Goal: Task Accomplishment & Management: Manage account settings

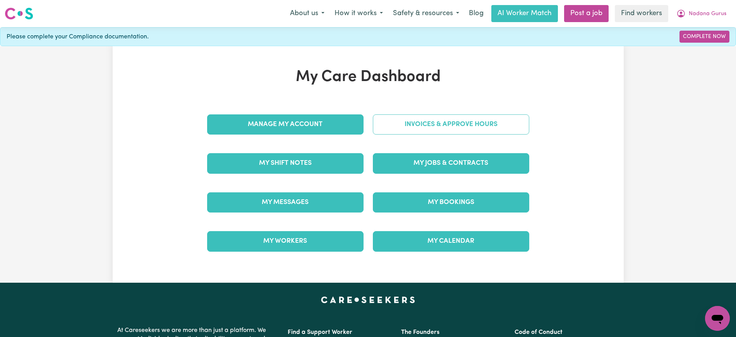
click at [435, 115] on link "Invoices & Approve Hours" at bounding box center [451, 124] width 156 height 20
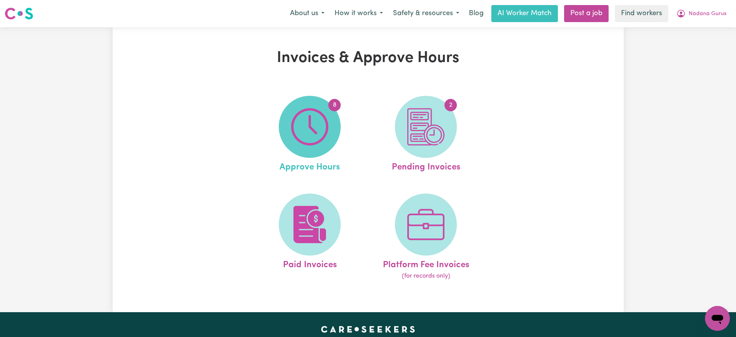
click at [319, 125] on img at bounding box center [309, 126] width 37 height 37
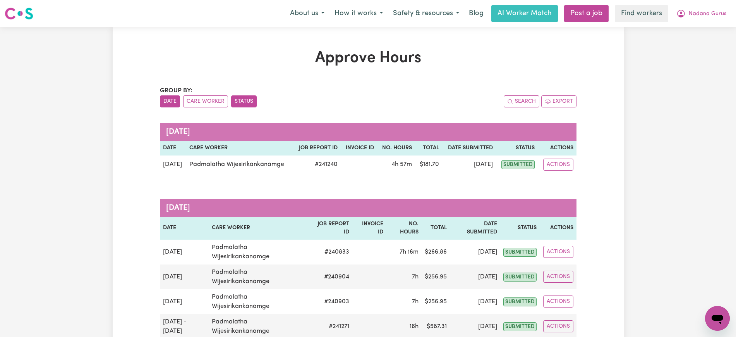
drag, startPoint x: 247, startPoint y: 100, endPoint x: 259, endPoint y: 100, distance: 12.4
click at [247, 100] on button "Status" at bounding box center [244, 101] width 26 height 12
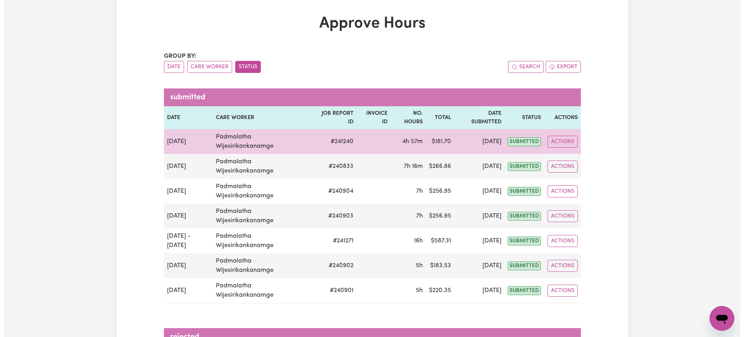
scroll to position [97, 0]
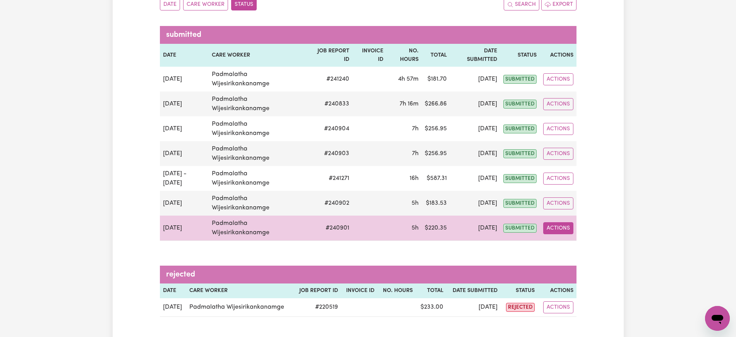
click at [559, 226] on button "Actions" at bounding box center [558, 228] width 30 height 12
click at [573, 246] on link "View Job Report" at bounding box center [576, 245] width 66 height 15
select select "pm"
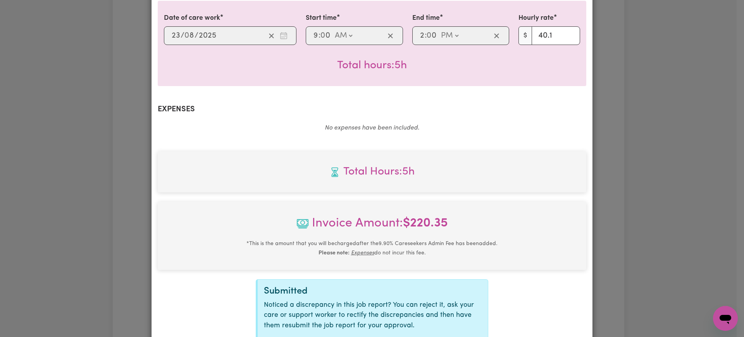
scroll to position [271, 0]
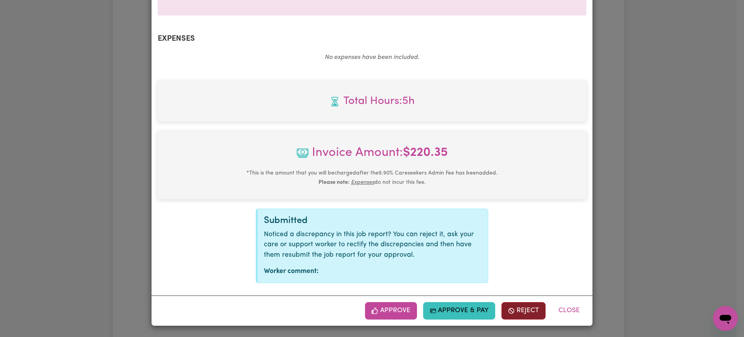
click at [524, 316] on button "Reject" at bounding box center [523, 310] width 44 height 17
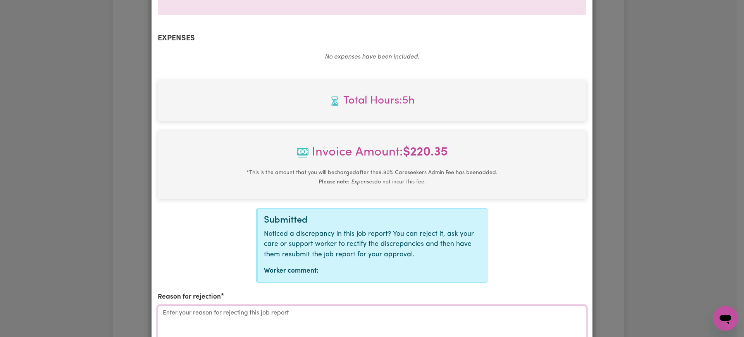
click at [378, 325] on textarea "Reason for rejection" at bounding box center [372, 334] width 428 height 58
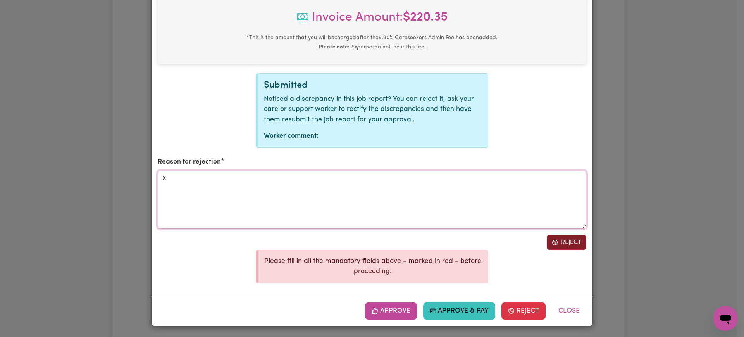
type textarea "x"
click at [567, 240] on button "Reject" at bounding box center [566, 242] width 40 height 15
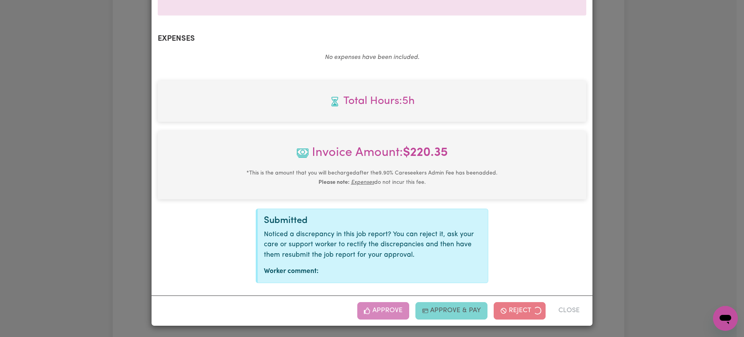
click at [701, 239] on div "Job Report # 240901 - [PERSON_NAME] Summary Job report # 240901 Client name: Na…" at bounding box center [372, 168] width 744 height 337
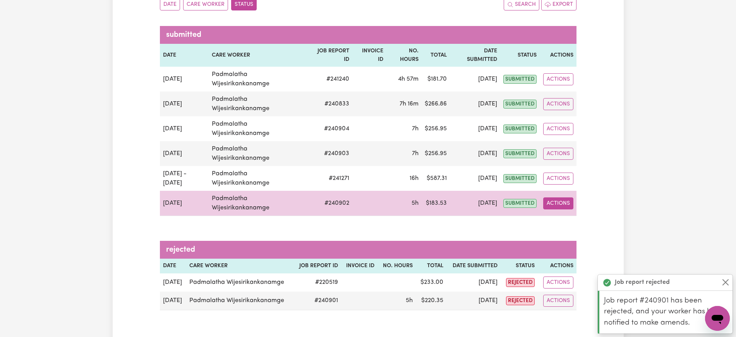
click at [555, 204] on button "Actions" at bounding box center [558, 203] width 30 height 12
click at [567, 225] on link "View Job Report" at bounding box center [576, 220] width 66 height 15
select select "pm"
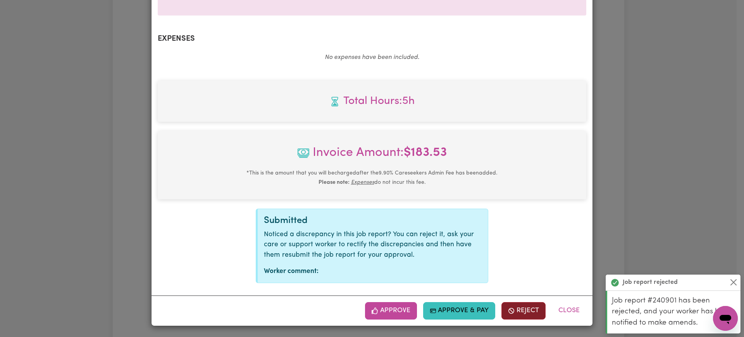
click at [508, 314] on icon "button" at bounding box center [511, 310] width 7 height 7
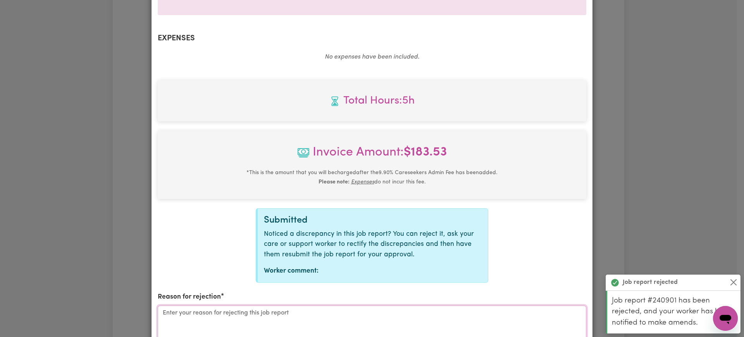
drag, startPoint x: 352, startPoint y: 313, endPoint x: 362, endPoint y: 284, distance: 30.4
click at [351, 313] on textarea "Reason for rejection" at bounding box center [372, 334] width 428 height 58
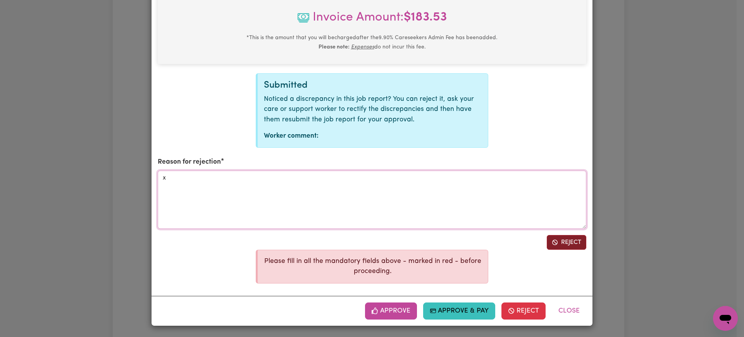
type textarea "x"
click at [574, 238] on button "Reject" at bounding box center [566, 242] width 40 height 15
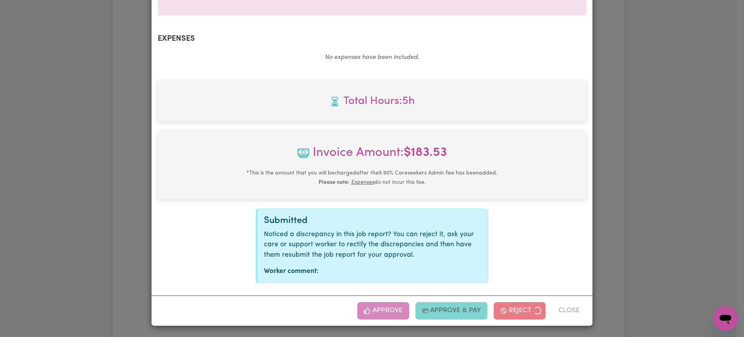
click at [665, 197] on div "Job Report # 240902 - [PERSON_NAME] Summary Job report # 240902 Client name: Na…" at bounding box center [372, 168] width 744 height 337
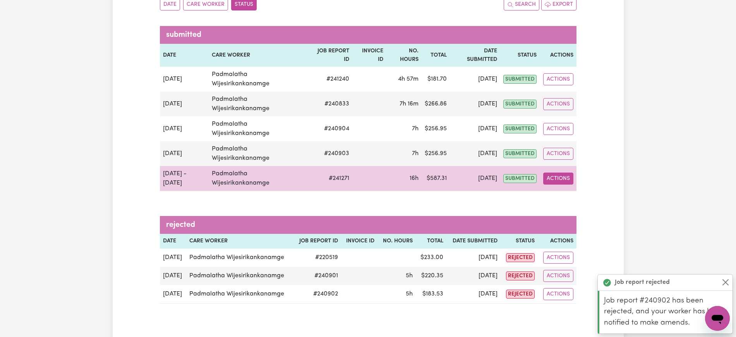
click at [563, 177] on button "Actions" at bounding box center [558, 178] width 30 height 12
click at [569, 189] on link "View Job Report" at bounding box center [576, 196] width 66 height 15
select select "pm"
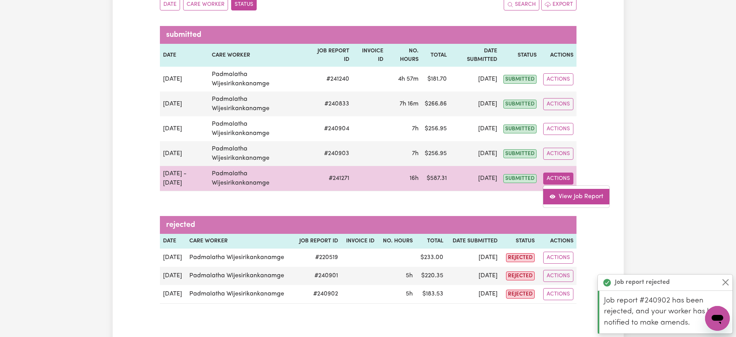
select select "pm"
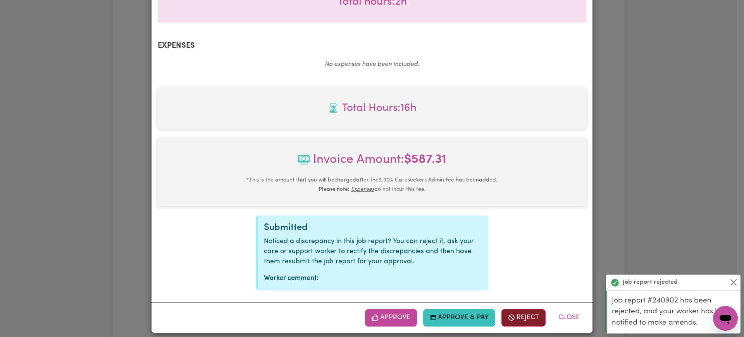
scroll to position [460, 0]
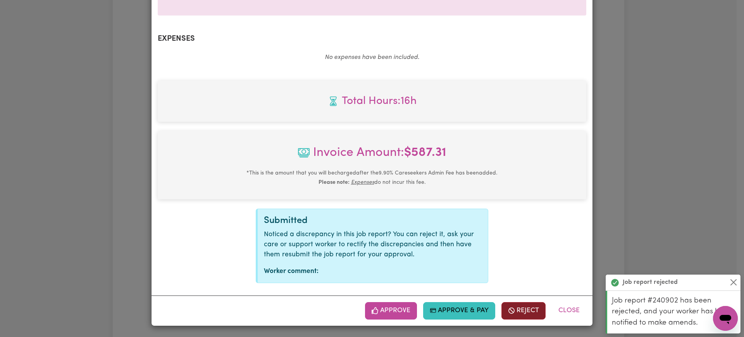
click at [514, 307] on button "Reject" at bounding box center [523, 310] width 44 height 17
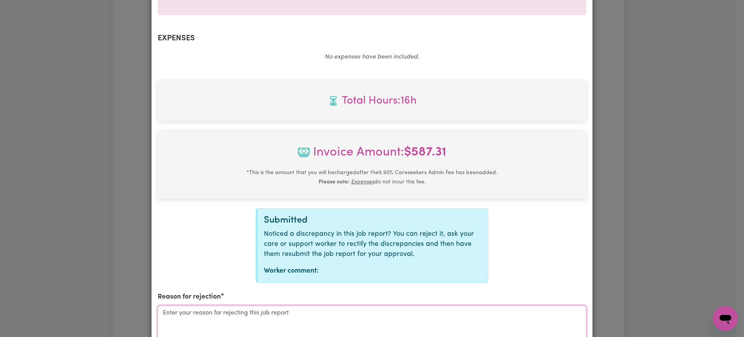
click at [368, 312] on textarea "Reason for rejection" at bounding box center [372, 334] width 428 height 58
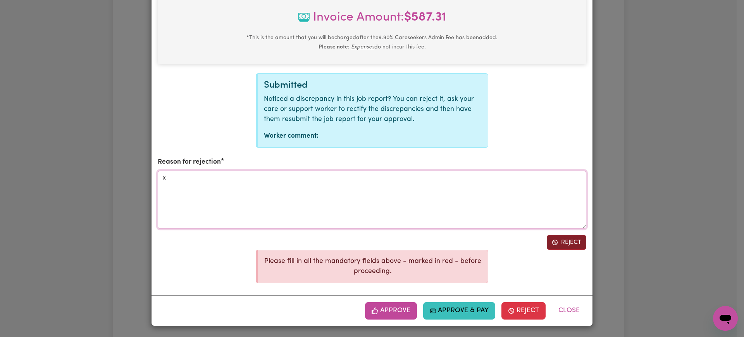
type textarea "x"
click at [566, 243] on button "Reject" at bounding box center [566, 242] width 40 height 15
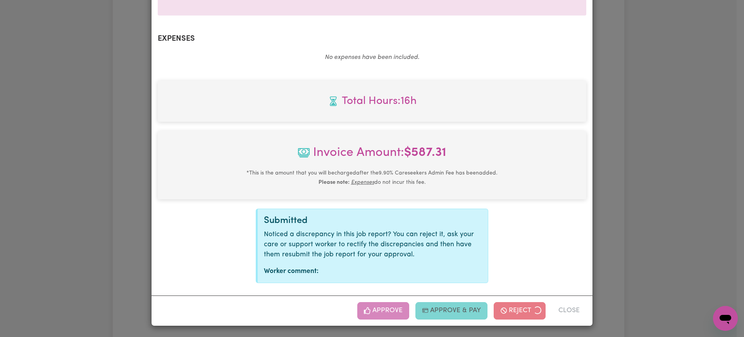
click at [620, 225] on div "Job Report # 241271 - [PERSON_NAME] Summary Job report # 241271 Client name: Na…" at bounding box center [372, 168] width 744 height 337
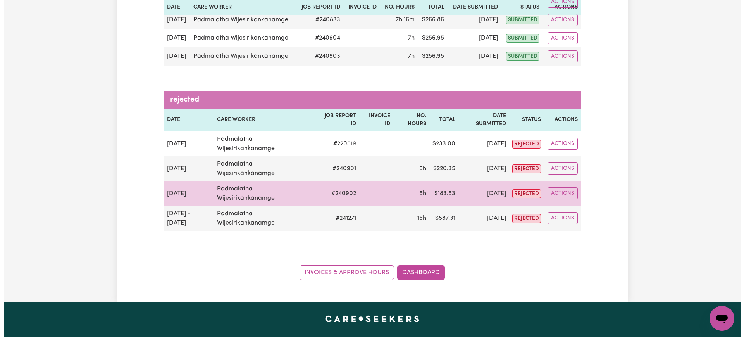
scroll to position [194, 0]
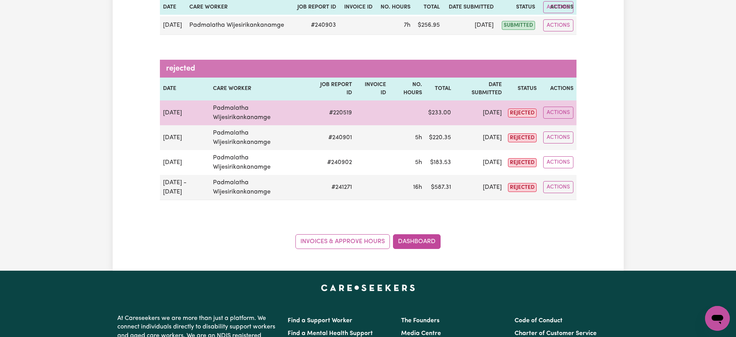
click at [562, 105] on td "Actions" at bounding box center [558, 112] width 36 height 25
click at [562, 110] on button "Actions" at bounding box center [558, 113] width 30 height 12
click at [570, 131] on link "View Job Report" at bounding box center [576, 130] width 66 height 15
select select "pm"
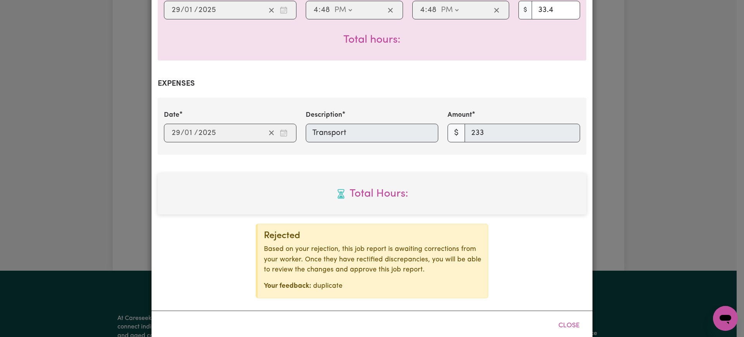
scroll to position [241, 0]
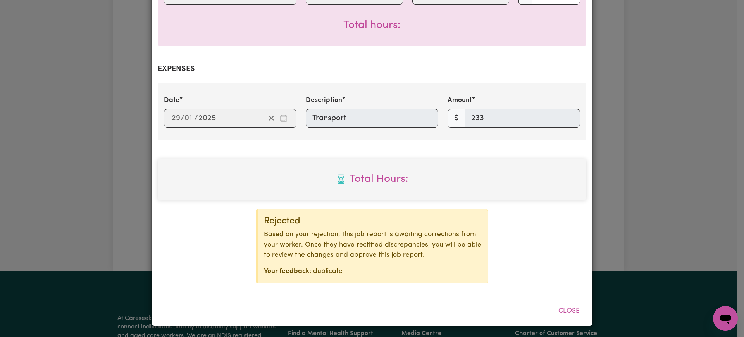
click at [636, 237] on div "Job Report # 220519 - [PERSON_NAME] Summary Job report # 220519 Client name: Na…" at bounding box center [372, 168] width 744 height 337
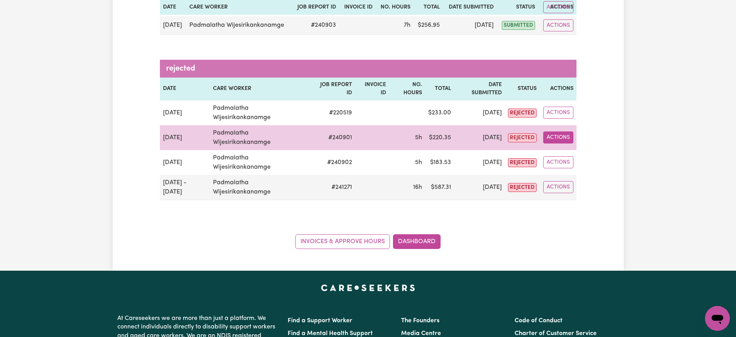
click at [558, 138] on button "Actions" at bounding box center [558, 137] width 30 height 12
click at [574, 153] on link "View Job Report" at bounding box center [576, 155] width 66 height 15
select select "pm"
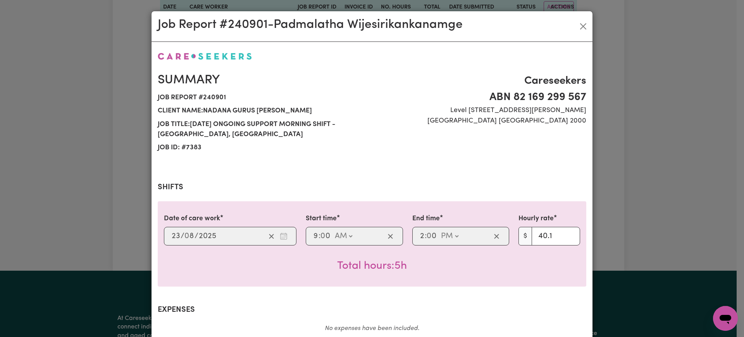
click at [639, 162] on div "Job Report # 240901 - [PERSON_NAME] Summary Job report # 240901 Client name: Na…" at bounding box center [372, 168] width 744 height 337
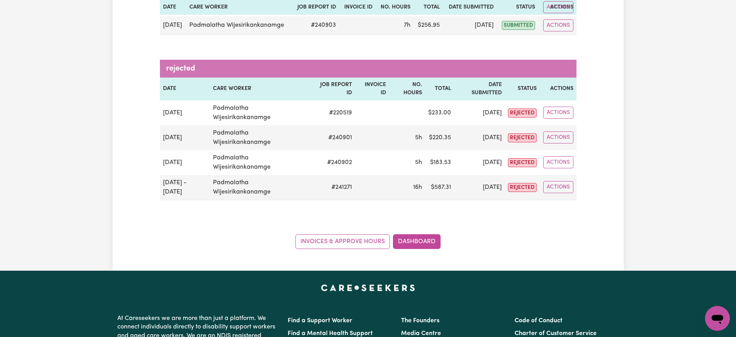
click at [191, 206] on div "Group by: Date Care Worker Status Search Export submitted Date Care worker Job …" at bounding box center [368, 70] width 417 height 356
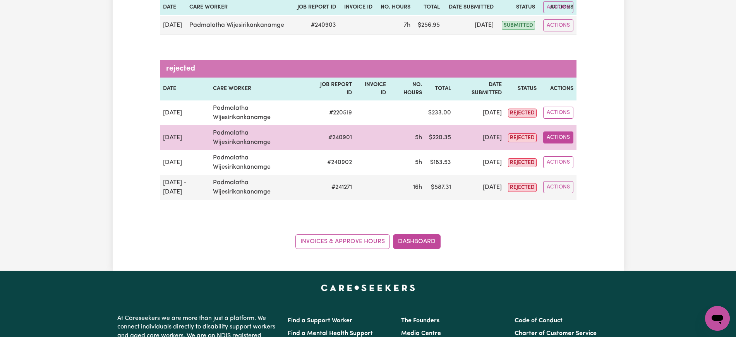
click at [555, 132] on button "Actions" at bounding box center [558, 137] width 30 height 12
click at [559, 151] on link "View Job Report" at bounding box center [576, 155] width 66 height 15
select select "pm"
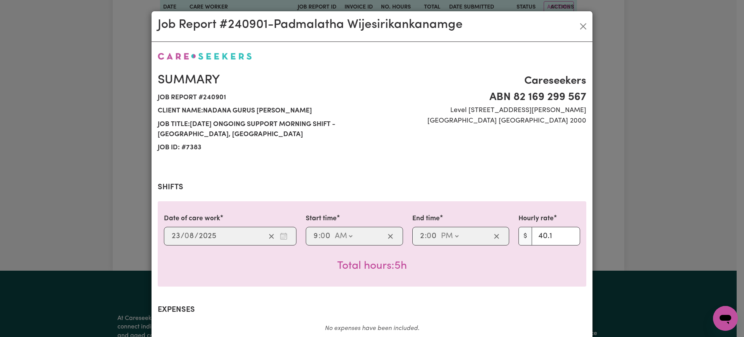
drag, startPoint x: 184, startPoint y: 246, endPoint x: 173, endPoint y: 253, distance: 12.6
click at [184, 246] on div "Total hours: 5h" at bounding box center [372, 259] width 416 height 29
click at [179, 265] on div "Total hours: 5h" at bounding box center [372, 259] width 416 height 29
click at [126, 201] on div "Job Report # 240901 - [PERSON_NAME] Summary Job report # 240901 Client name: Na…" at bounding box center [372, 168] width 744 height 337
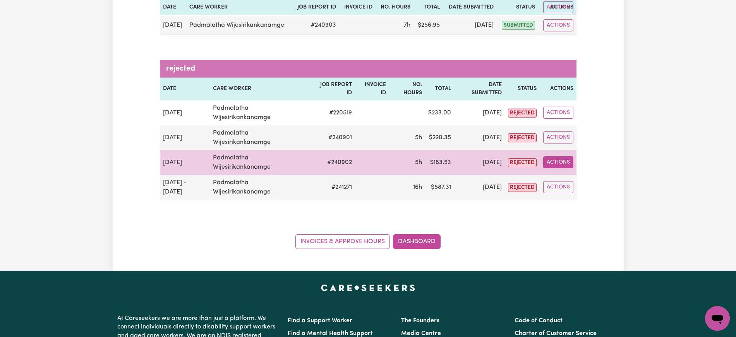
click at [554, 162] on button "Actions" at bounding box center [558, 162] width 30 height 12
click at [566, 184] on link "View Job Report" at bounding box center [576, 179] width 66 height 15
select select "pm"
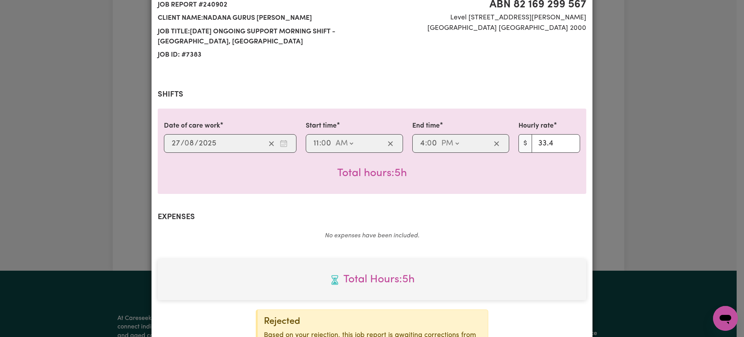
scroll to position [97, 0]
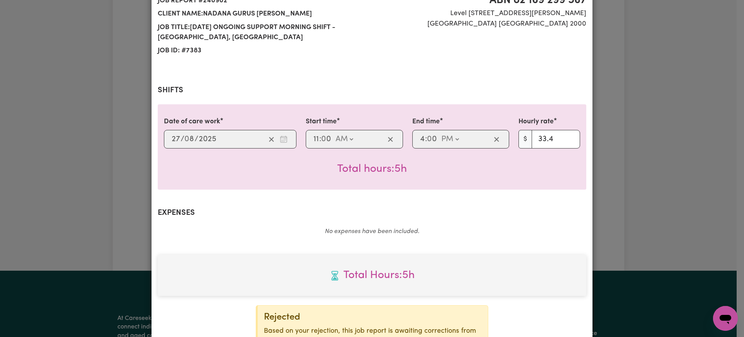
click at [173, 182] on div "Date of care work [DATE] 27 / 0 8 / 2025 Start time 11:00 11 : 0 0 AM PM End ti…" at bounding box center [372, 146] width 428 height 85
click at [171, 212] on h2 "Expenses" at bounding box center [372, 212] width 428 height 9
click at [106, 214] on div "Job Report # 240902 - [PERSON_NAME] Summary Job report # 240902 Client name: Na…" at bounding box center [372, 168] width 744 height 337
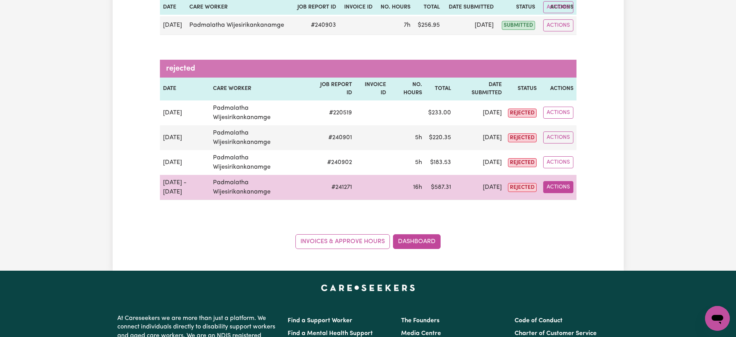
click at [560, 186] on button "Actions" at bounding box center [558, 187] width 30 height 12
click at [578, 204] on link "View Job Report" at bounding box center [576, 204] width 66 height 15
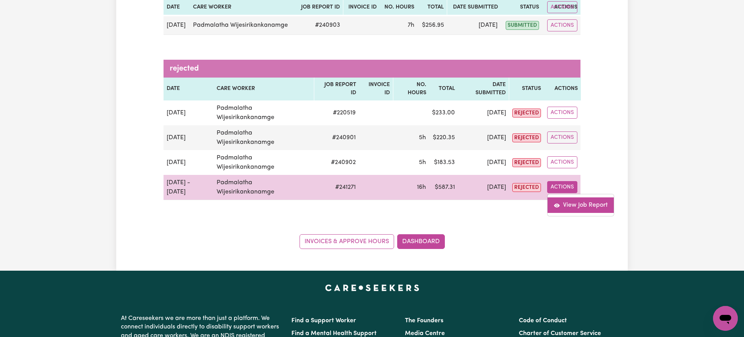
select select "pm"
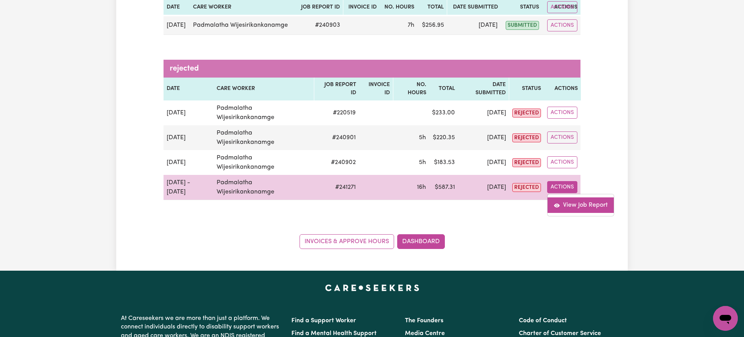
select select "pm"
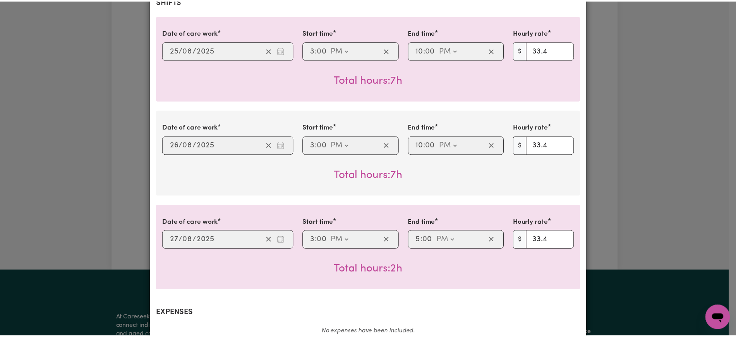
scroll to position [194, 0]
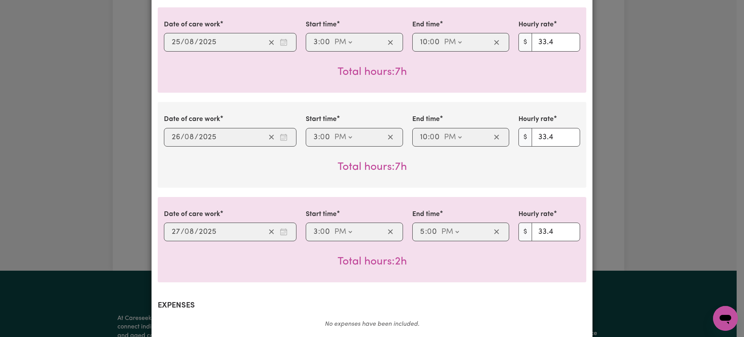
click at [171, 195] on div "Date of care work [DATE] 25 / 0 8 / 2025 Start time 15:00 3 : 0 0 AM PM End tim…" at bounding box center [372, 144] width 428 height 275
click at [181, 276] on div "Date of care work [DATE] 27 / 0 8 / 2025 Start time 15:00 3 : 0 0 AM PM End tim…" at bounding box center [372, 239] width 428 height 85
click at [183, 186] on div "Date of care work [DATE] 26 / 0 8 / 2025 Start time 15:00 3 : 0 0 AM PM End tim…" at bounding box center [372, 144] width 428 height 85
click at [206, 177] on div "Date of care work [DATE] 26 / 0 8 / 2025 Start time 15:00 3 : 0 0 AM PM End tim…" at bounding box center [372, 144] width 428 height 85
click at [167, 167] on div "Total hours: 7h" at bounding box center [372, 160] width 416 height 29
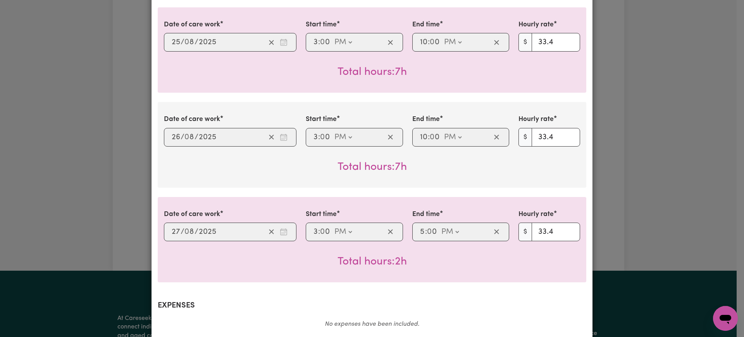
click at [191, 184] on div "Date of care work [DATE] 26 / 0 8 / 2025 Start time 15:00 3 : 0 0 AM PM End tim…" at bounding box center [372, 144] width 428 height 85
click at [194, 182] on div "Date of care work [DATE] 26 / 0 8 / 2025 Start time 15:00 3 : 0 0 AM PM End tim…" at bounding box center [372, 144] width 428 height 85
drag, startPoint x: 88, startPoint y: 94, endPoint x: 83, endPoint y: 68, distance: 26.5
click at [88, 93] on div "Job Report # 241271 - [PERSON_NAME] Summary Job report # 241271 Client name: Na…" at bounding box center [372, 168] width 744 height 337
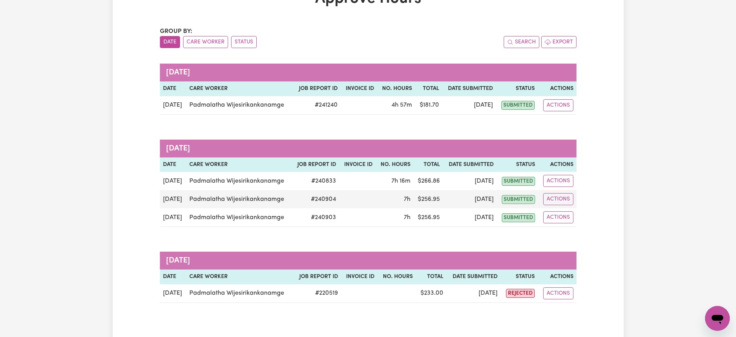
scroll to position [58, 0]
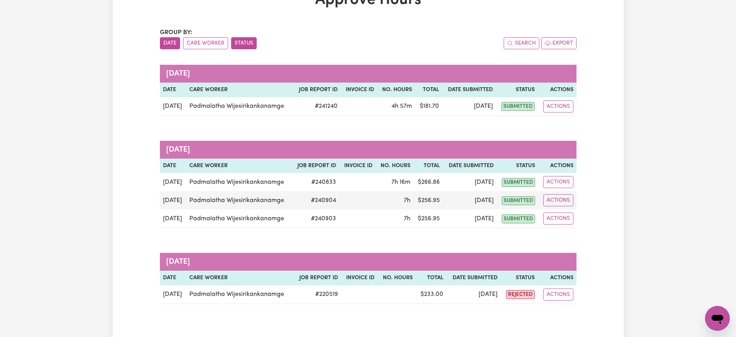
click at [239, 48] on button "Status" at bounding box center [244, 43] width 26 height 12
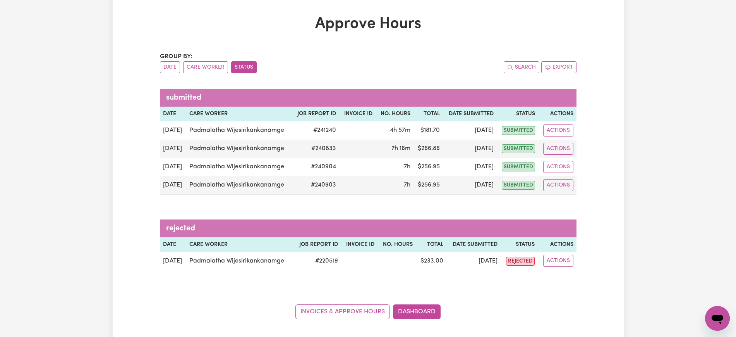
scroll to position [10, 0]
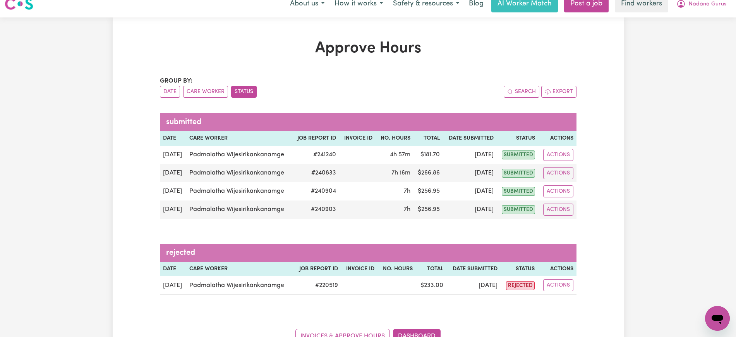
drag, startPoint x: 138, startPoint y: 54, endPoint x: 298, endPoint y: 43, distance: 160.3
click at [139, 53] on div "Approve Hours Group by: Date Care Worker Status Search Export submitted Date Ca…" at bounding box center [368, 191] width 511 height 304
click at [685, 7] on icon "My Account" at bounding box center [681, 3] width 9 height 9
click at [685, 38] on link "Logout" at bounding box center [700, 34] width 61 height 15
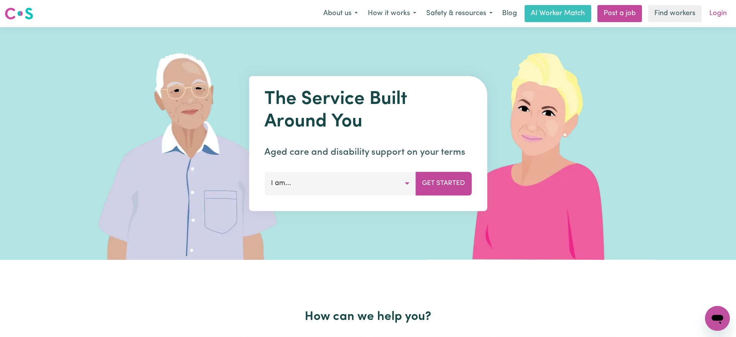
click at [717, 15] on link "Login" at bounding box center [718, 13] width 27 height 17
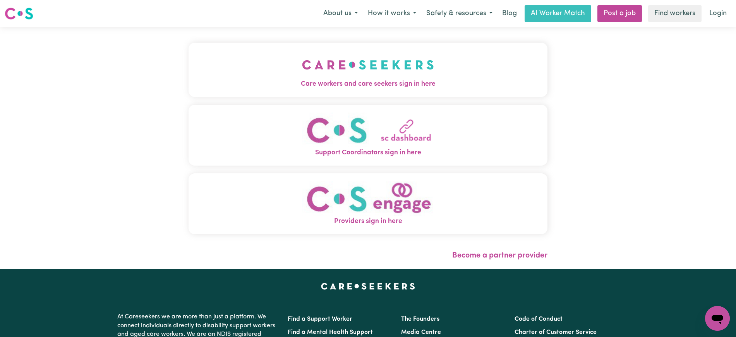
click at [313, 77] on img "Care workers and care seekers sign in here" at bounding box center [368, 64] width 132 height 29
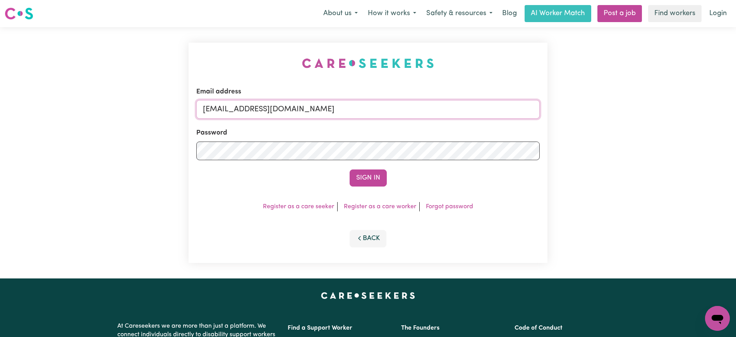
drag, startPoint x: 243, startPoint y: 107, endPoint x: 608, endPoint y: 190, distance: 374.6
click at [608, 190] on div "Email address superuser~NadanakamalanathanKNC@careseekers.com.au Password Sign …" at bounding box center [368, 152] width 736 height 251
type input "superuser~PwiJE@yahoo.com"
click at [350, 169] on button "Sign In" at bounding box center [368, 177] width 37 height 17
